Goal: Information Seeking & Learning: Learn about a topic

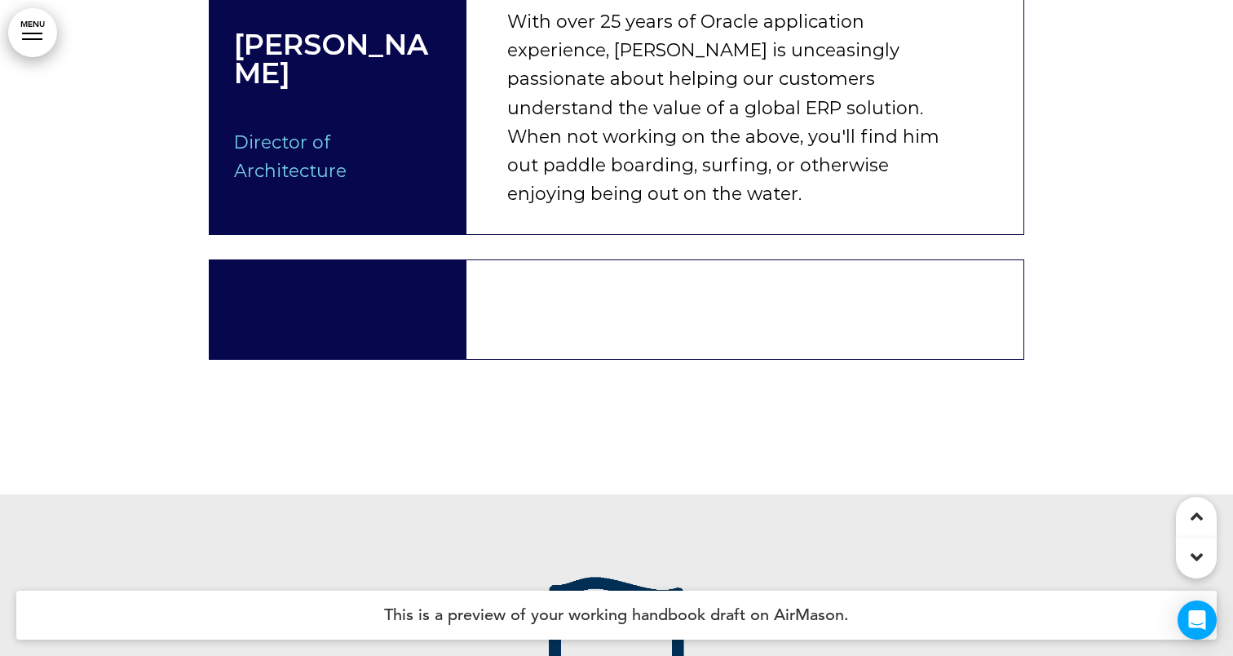
scroll to position [11797, 0]
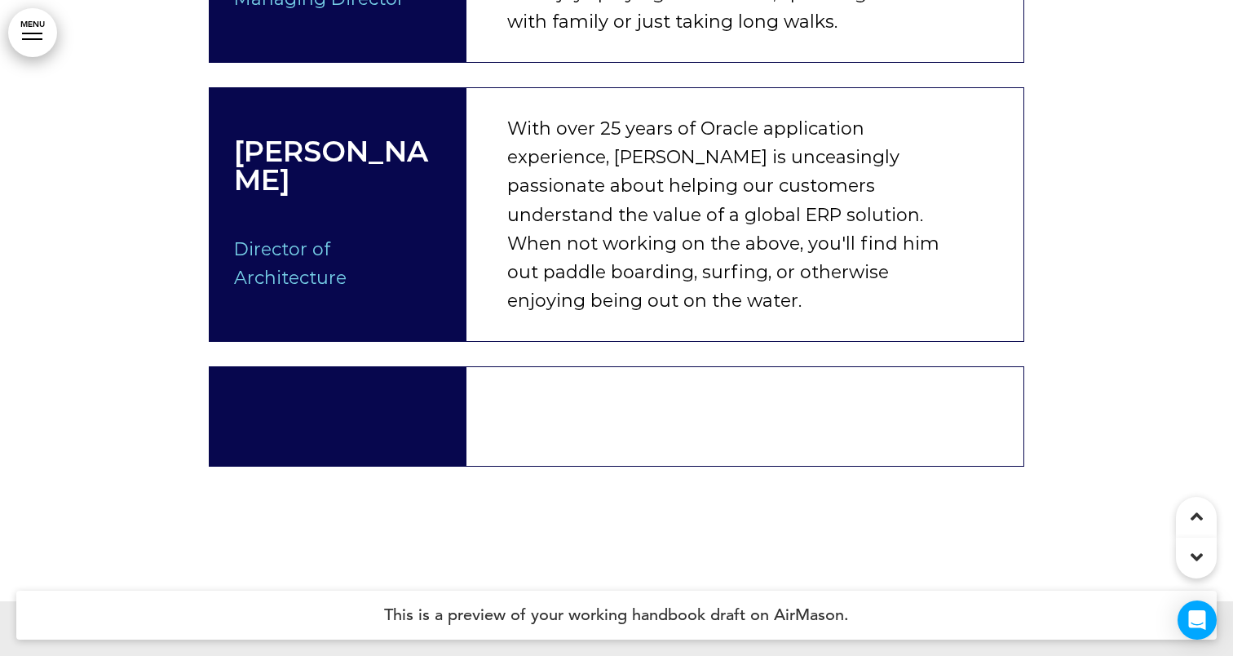
click at [427, 388] on p at bounding box center [338, 402] width 208 height 29
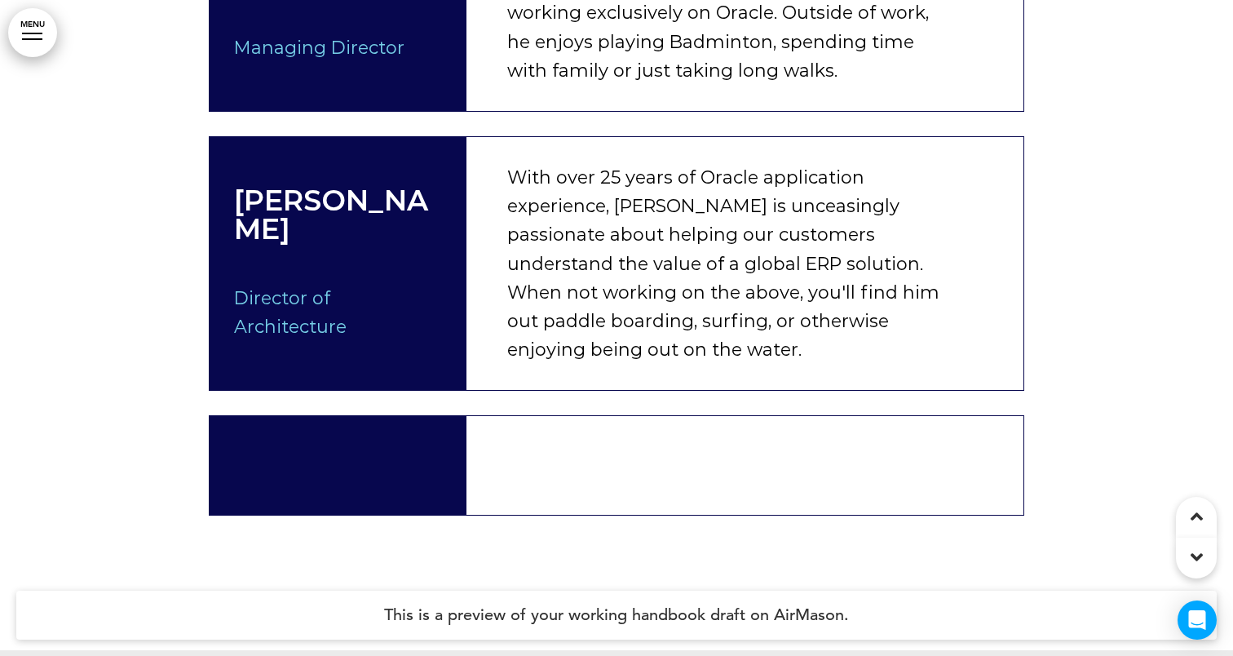
scroll to position [11775, 0]
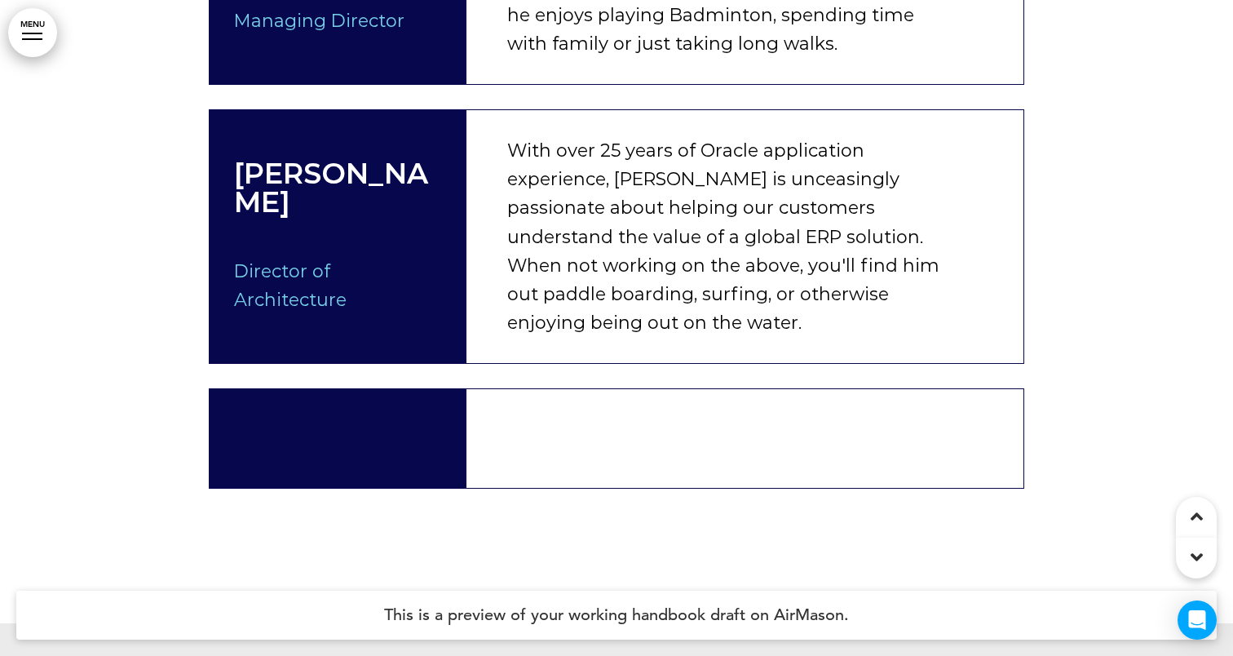
click at [398, 389] on div at bounding box center [338, 438] width 257 height 98
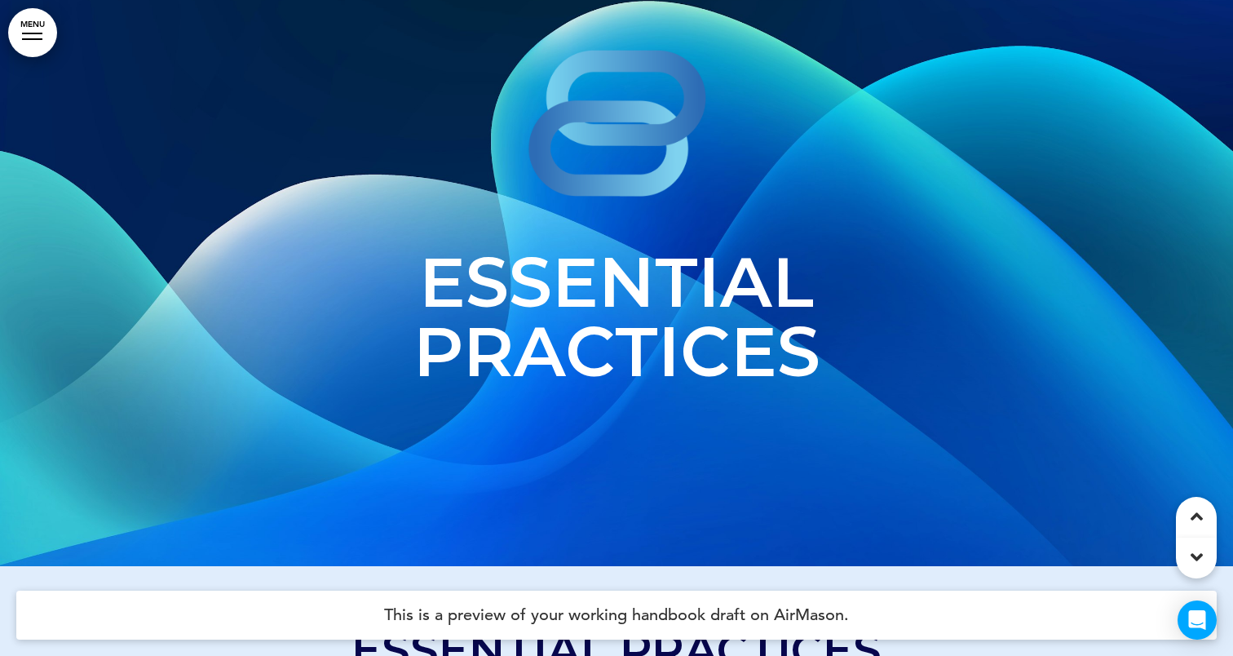
scroll to position [22252, 0]
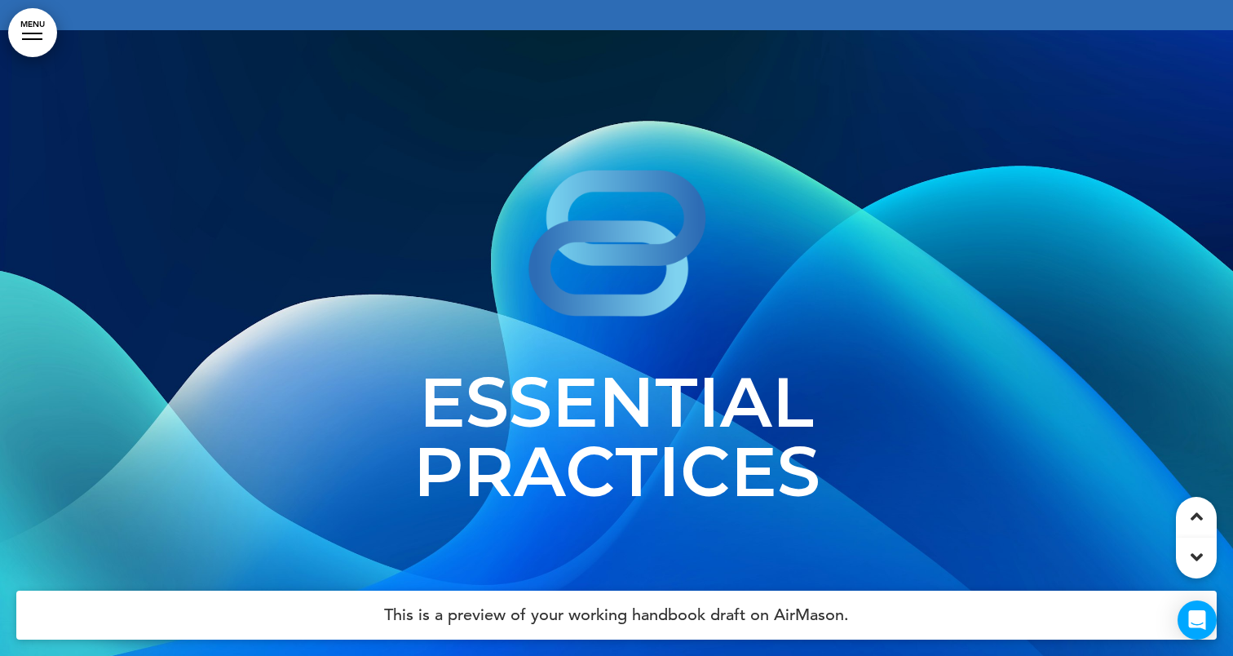
click at [729, 360] on span "Essential Practices" at bounding box center [617, 436] width 407 height 153
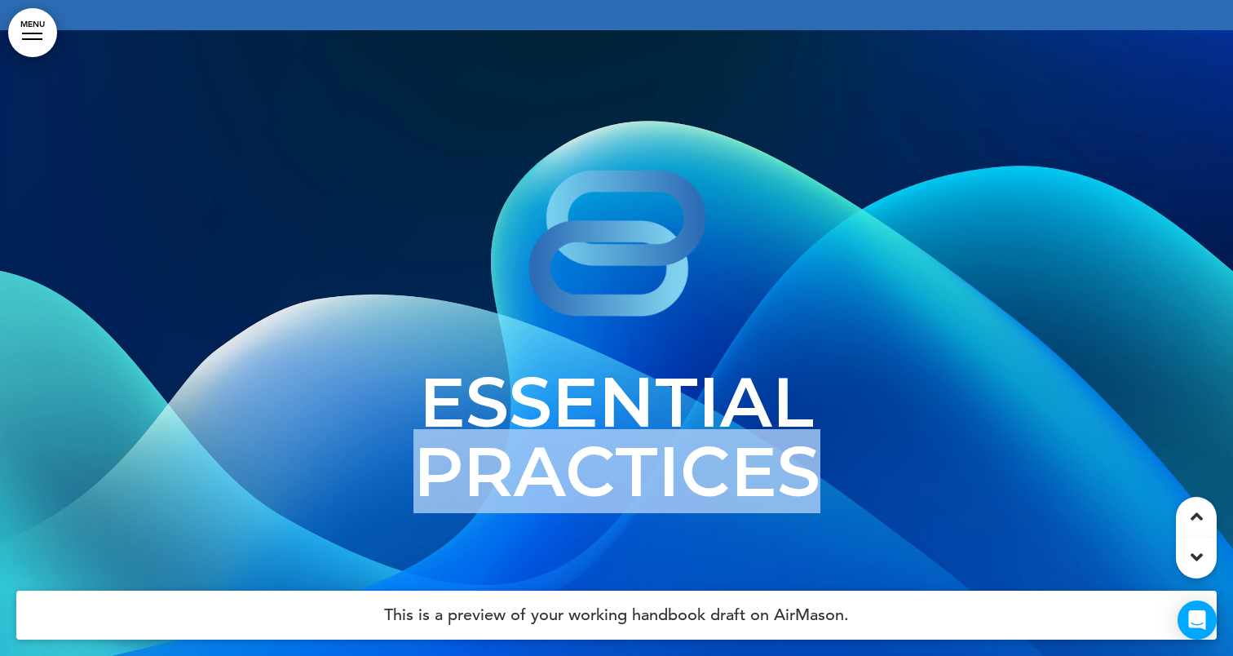
click at [729, 360] on span "Essential Practices" at bounding box center [617, 436] width 407 height 153
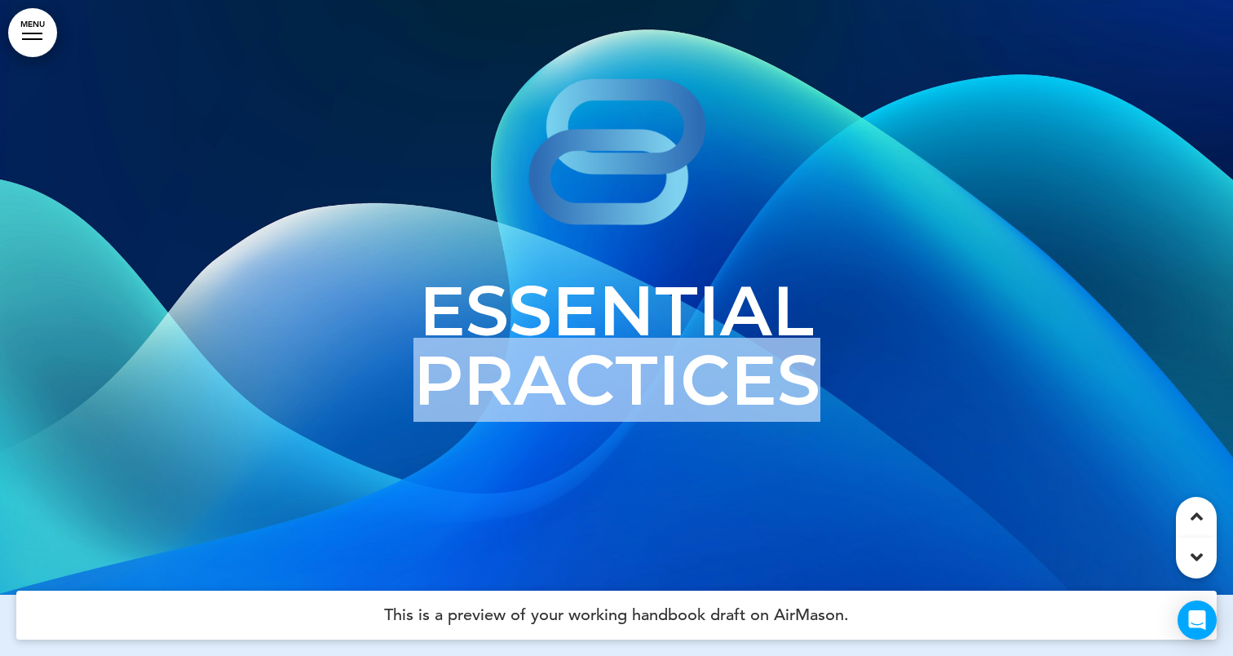
scroll to position [22104, 0]
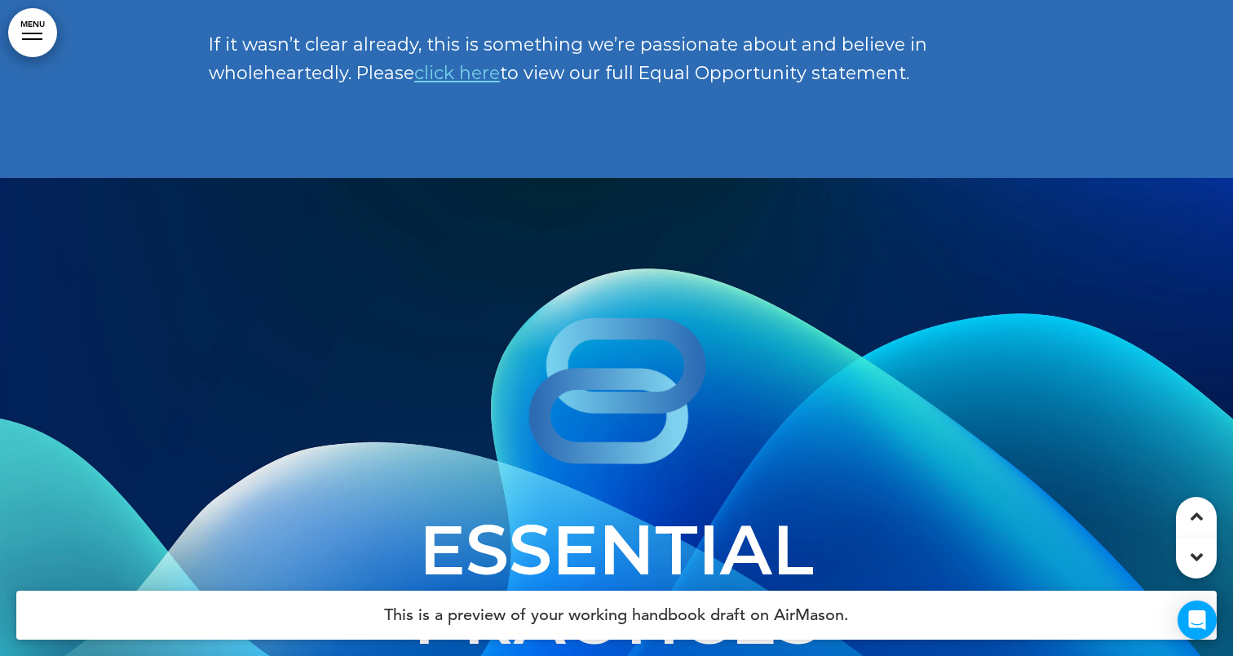
click at [810, 317] on h1 at bounding box center [617, 395] width 816 height 157
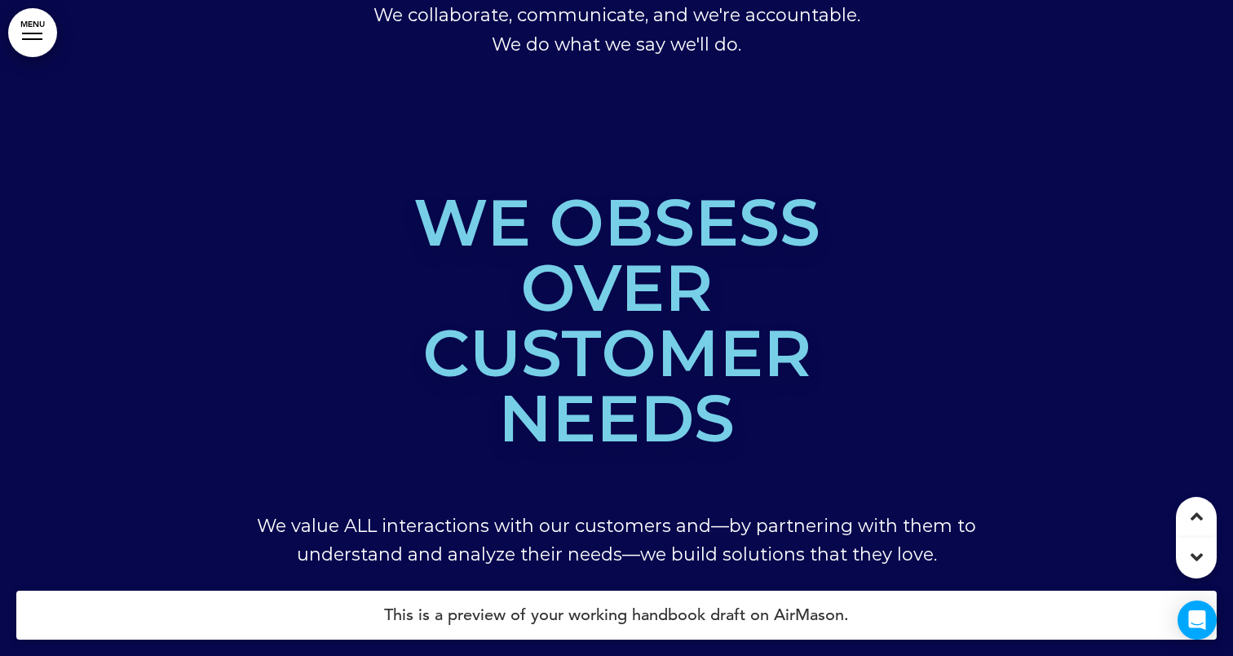
scroll to position [6458, 0]
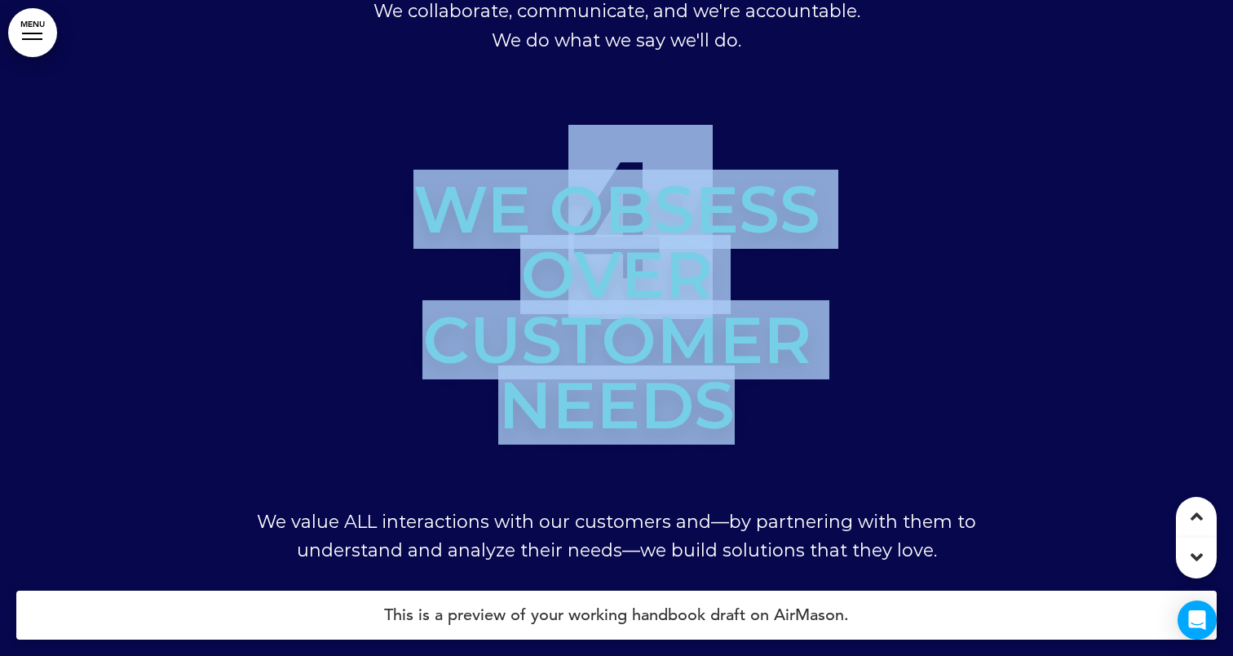
drag, startPoint x: 745, startPoint y: 433, endPoint x: 392, endPoint y: 157, distance: 448.1
click at [392, 157] on div "4 We obsess over customer needs We value ALL interactions with our customers an…" at bounding box center [617, 379] width 816 height 510
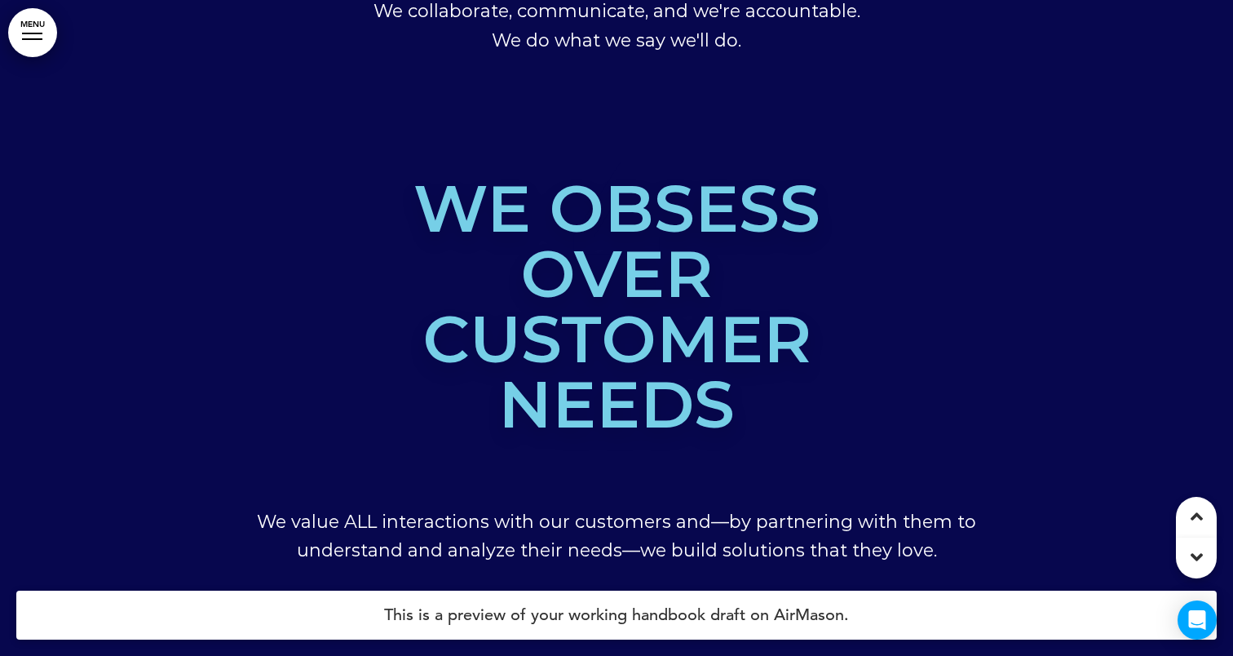
click at [575, 217] on span "We obsess over customer needs" at bounding box center [617, 306] width 407 height 275
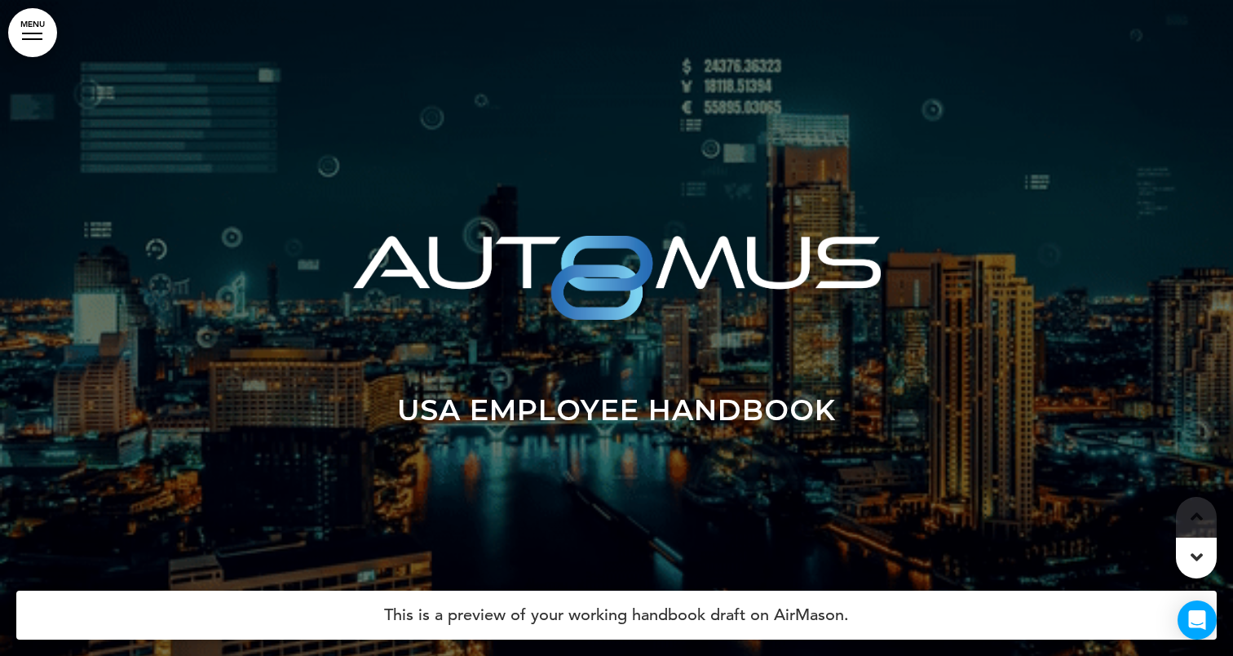
scroll to position [0, 0]
